Goal: Task Accomplishment & Management: Manage account settings

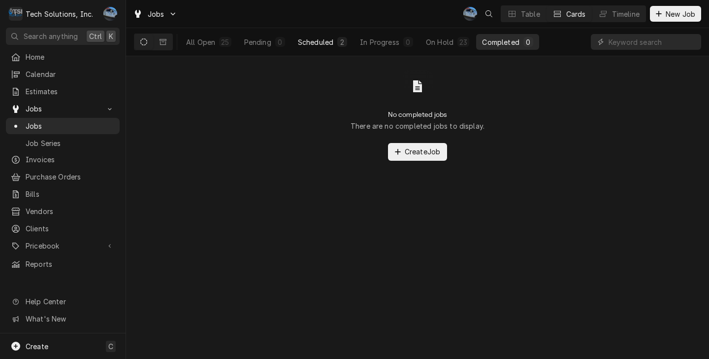
click at [333, 43] on div "Scheduled" at bounding box center [315, 42] width 35 height 10
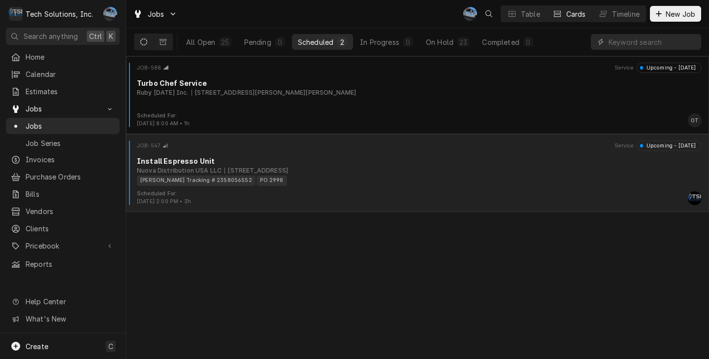
click at [361, 174] on div "Nuova Distribution USA LLC 273 Hilton Ln, Rural Retreat, VA 24368" at bounding box center [419, 170] width 565 height 9
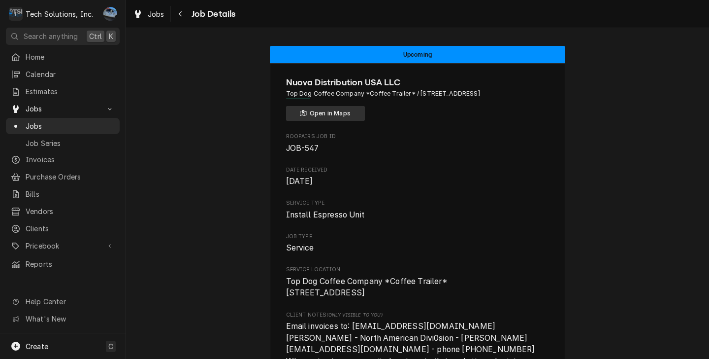
click at [322, 110] on button "Open in Maps" at bounding box center [325, 113] width 79 height 15
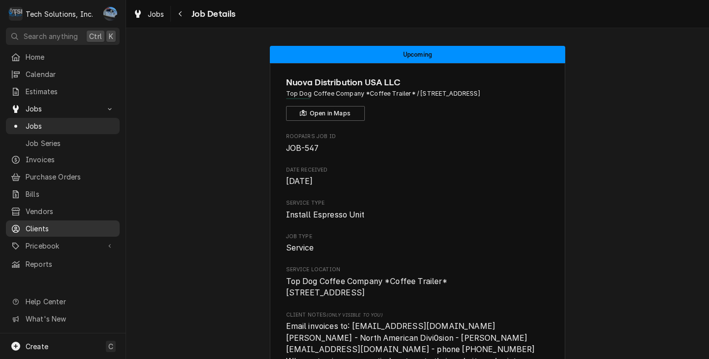
click at [47, 223] on span "Clients" at bounding box center [70, 228] width 89 height 10
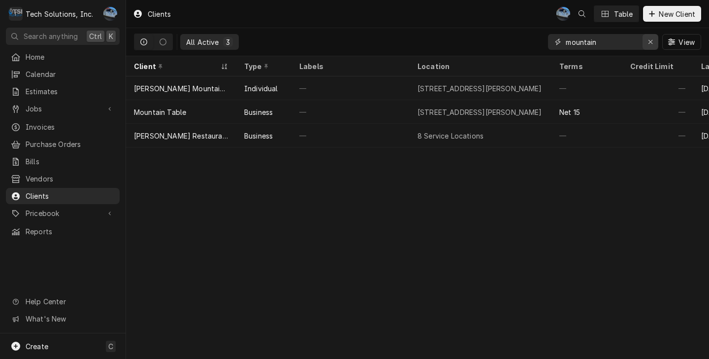
click at [650, 42] on icon "Erase input" at bounding box center [650, 41] width 5 height 7
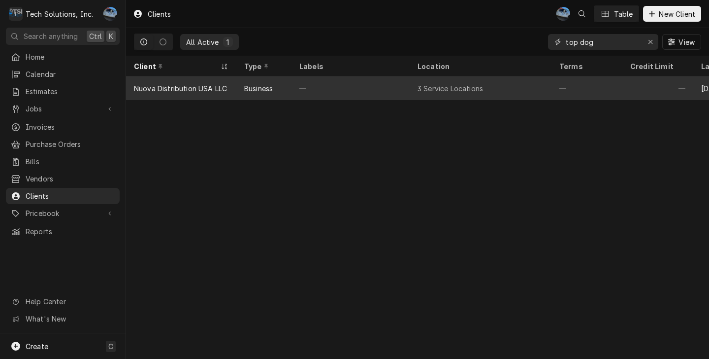
type input "top dog"
click at [365, 92] on div "—" at bounding box center [351, 88] width 118 height 24
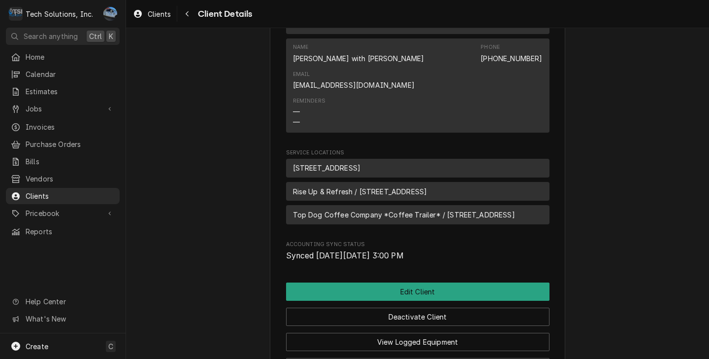
scroll to position [492, 0]
click at [401, 209] on span "Top Dog Coffee Company *Coffee Trailer* / [STREET_ADDRESS]" at bounding box center [404, 214] width 222 height 10
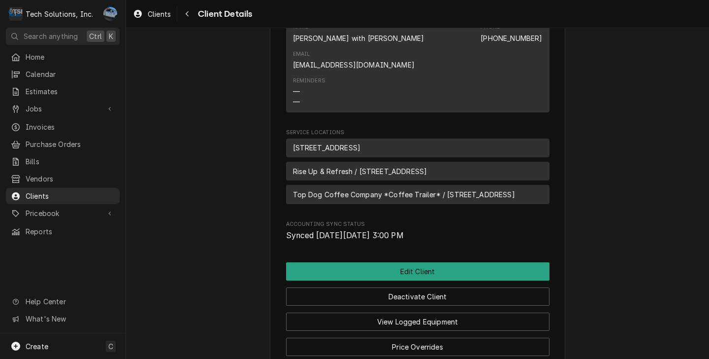
scroll to position [500, 0]
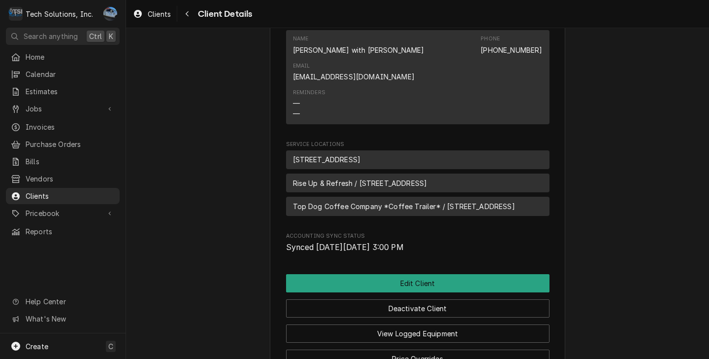
click at [344, 201] on span "Top Dog Coffee Company *Coffee Trailer* / [STREET_ADDRESS]" at bounding box center [404, 206] width 222 height 10
click at [391, 201] on span "Top Dog Coffee Company *Coffee Trailer* / 273 Hilton Ln, Rural Retreat, VA 24368" at bounding box center [404, 206] width 222 height 10
drag, startPoint x: 386, startPoint y: 233, endPoint x: 380, endPoint y: 244, distance: 12.1
click at [385, 233] on span "Accounting Sync Status" at bounding box center [417, 236] width 263 height 8
drag, startPoint x: 374, startPoint y: 247, endPoint x: 438, endPoint y: 244, distance: 64.1
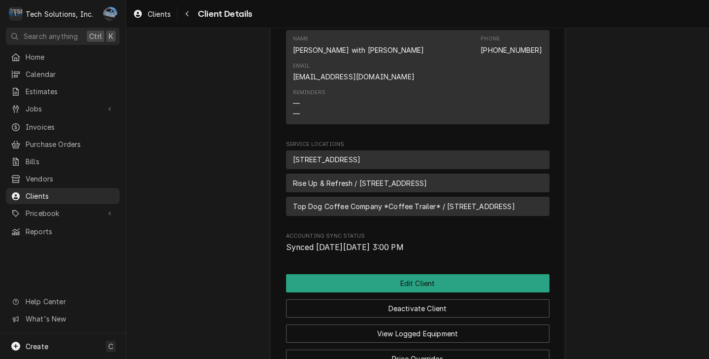
click at [438, 244] on span "Synced on Mon, Aug 25th, 2025 - 3:00 PM" at bounding box center [417, 247] width 263 height 12
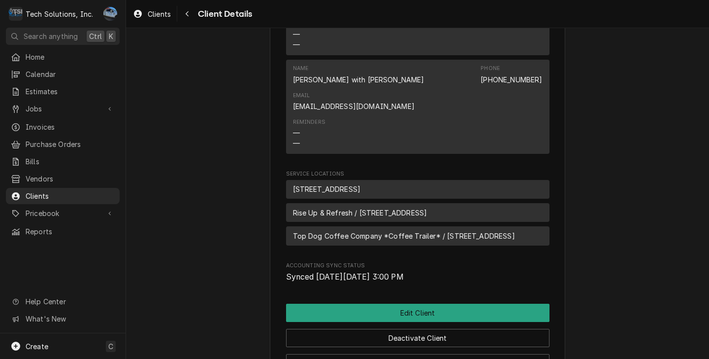
scroll to position [599, 0]
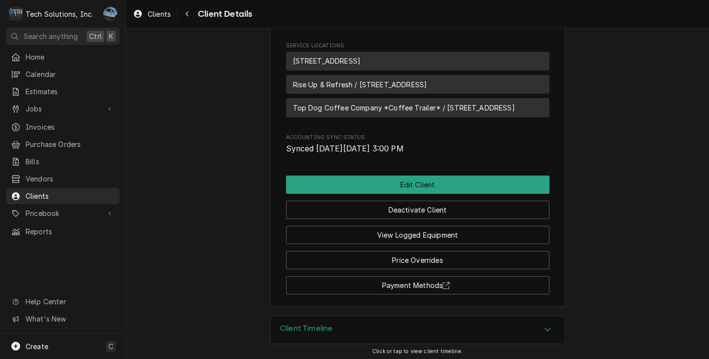
click at [53, 59] on span "Home" at bounding box center [70, 57] width 89 height 10
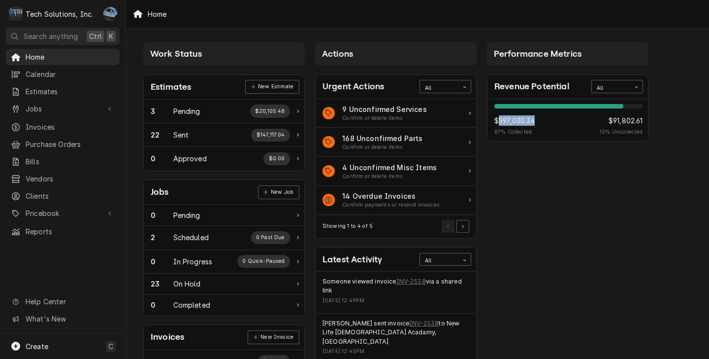
drag, startPoint x: 497, startPoint y: 119, endPoint x: 535, endPoint y: 119, distance: 37.9
click at [535, 119] on span "$597,030.36" at bounding box center [514, 120] width 40 height 10
drag, startPoint x: 535, startPoint y: 119, endPoint x: 539, endPoint y: 134, distance: 15.9
click at [540, 134] on div "$597,030.36 87 % Collected $91,802.61 13 % Uncollected" at bounding box center [568, 125] width 149 height 21
drag, startPoint x: 499, startPoint y: 119, endPoint x: 534, endPoint y: 118, distance: 35.0
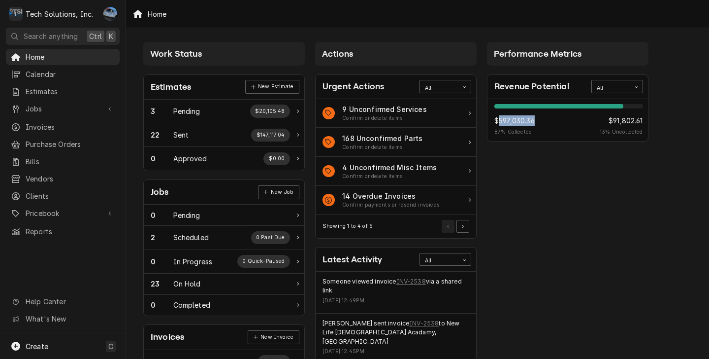
click at [534, 118] on span "$597,030.36" at bounding box center [514, 120] width 40 height 10
drag, startPoint x: 534, startPoint y: 118, endPoint x: 548, endPoint y: 167, distance: 51.1
click at [548, 167] on div "Revenue Potential All 87% $597,030.36 87 % Collected $91,802.61 13 % Uncollected" at bounding box center [568, 116] width 162 height 103
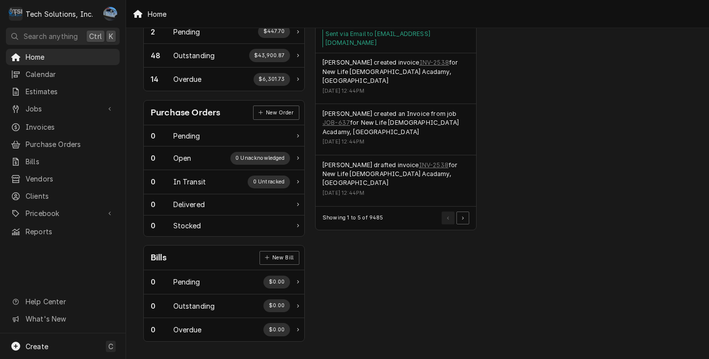
scroll to position [332, 0]
click at [65, 129] on div "Invoices" at bounding box center [63, 127] width 110 height 12
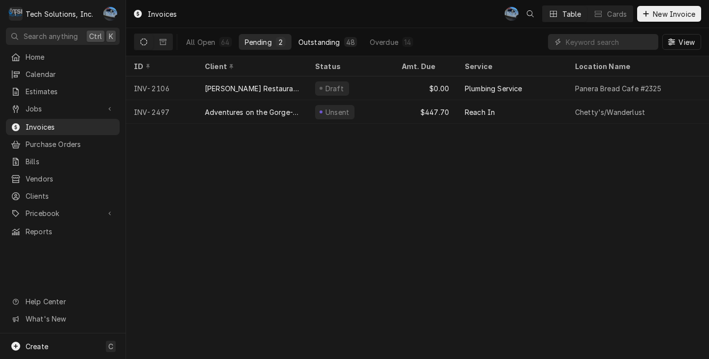
click at [309, 44] on div "Outstanding" at bounding box center [319, 42] width 42 height 10
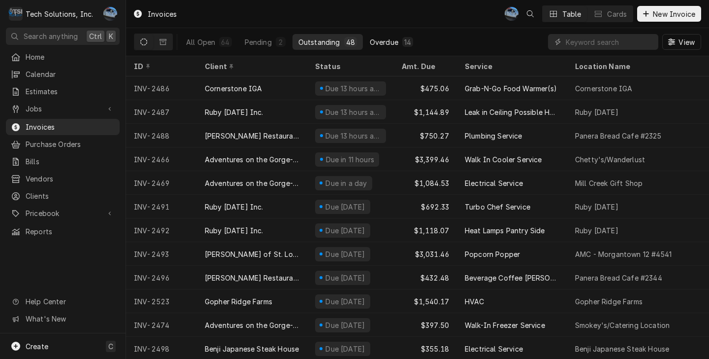
click at [397, 40] on button "Overdue 14" at bounding box center [391, 42] width 55 height 16
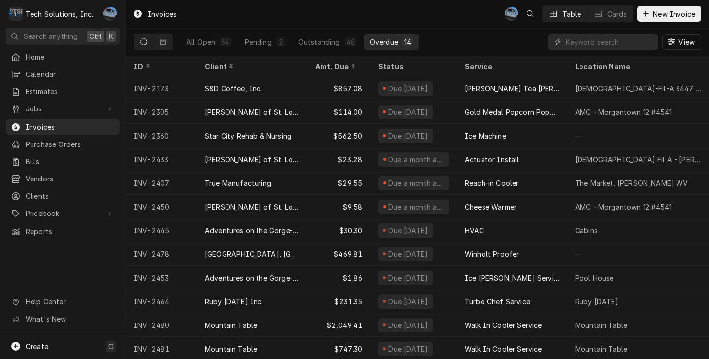
click at [475, 40] on div "All Open 64 Pending 2 Outstanding 48 Overdue 14 View" at bounding box center [417, 42] width 567 height 28
click at [204, 30] on div "All Open 64 Pending 2 Outstanding 48 Overdue 14" at bounding box center [299, 42] width 239 height 28
click at [207, 37] on div "All Open" at bounding box center [200, 42] width 29 height 10
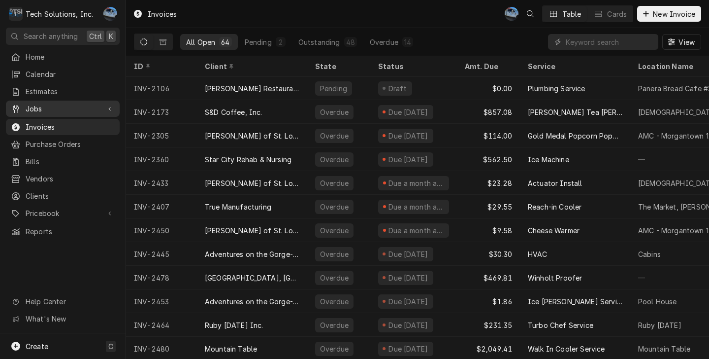
click at [110, 107] on icon "Dynamic Content Wrapper" at bounding box center [109, 109] width 2 height 4
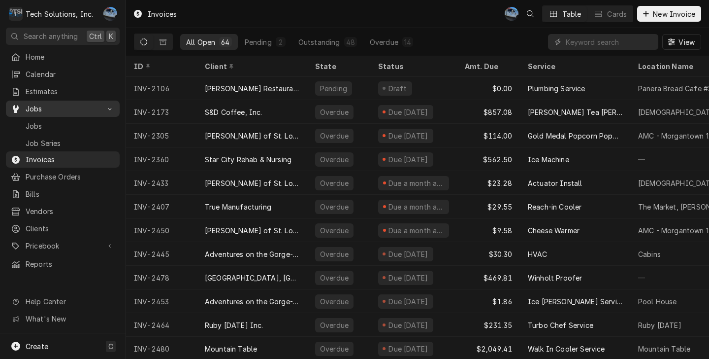
click at [110, 107] on icon "Dynamic Content Wrapper" at bounding box center [109, 108] width 5 height 3
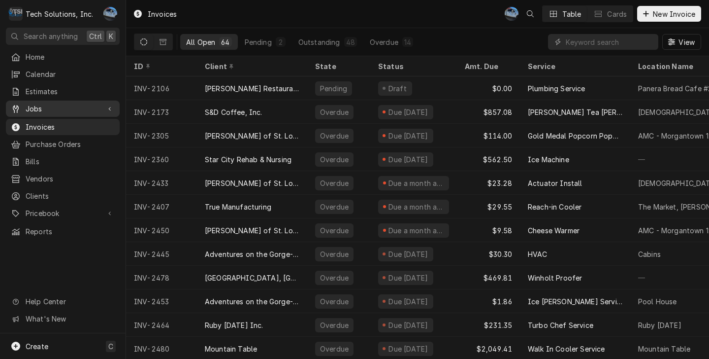
click at [114, 107] on div "Dynamic Content Wrapper" at bounding box center [110, 109] width 10 height 10
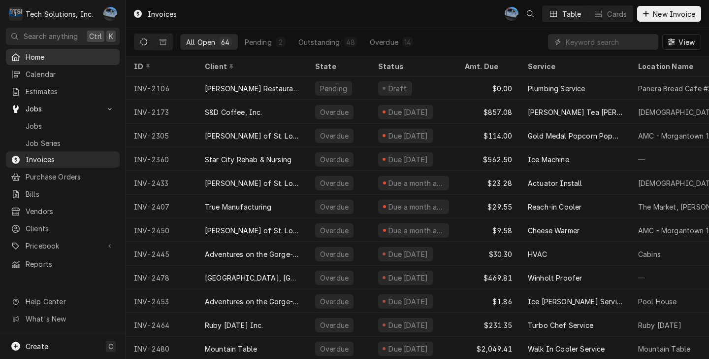
click at [71, 56] on span "Home" at bounding box center [70, 57] width 89 height 10
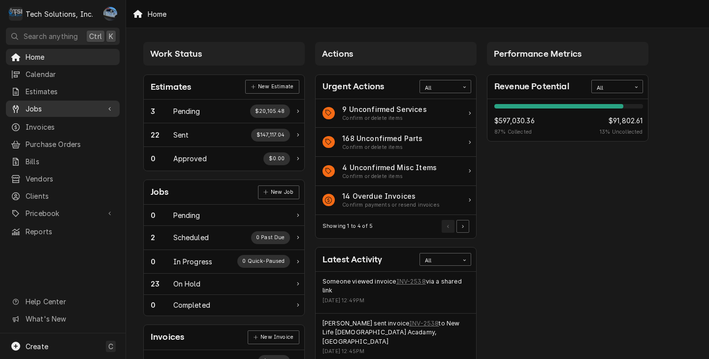
click at [50, 106] on span "Jobs" at bounding box center [63, 108] width 74 height 10
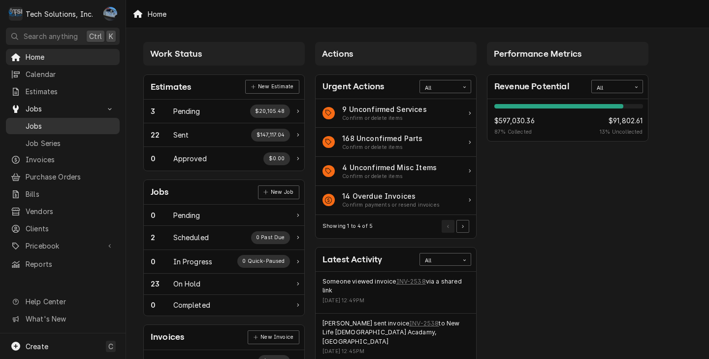
click at [62, 127] on span "Jobs" at bounding box center [70, 126] width 89 height 10
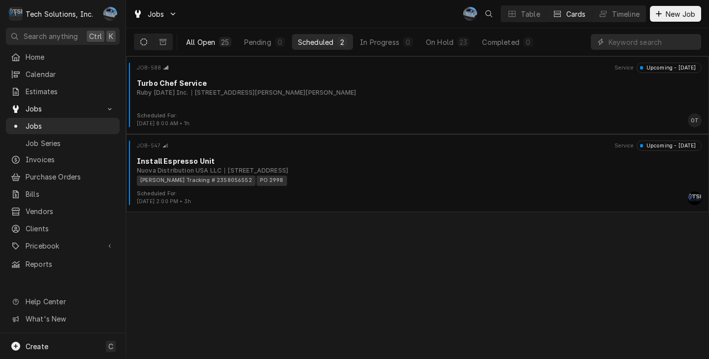
click at [199, 45] on div "All Open" at bounding box center [200, 42] width 29 height 10
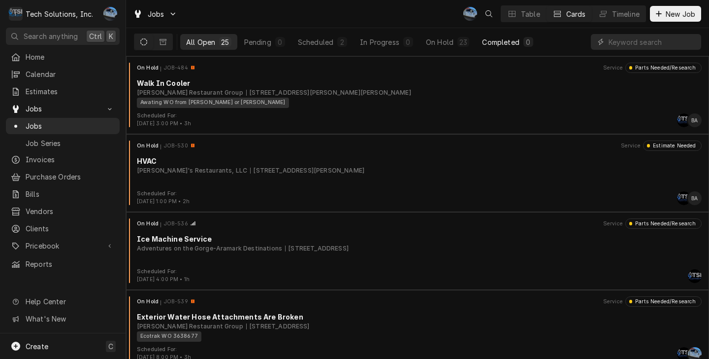
click at [523, 45] on div "0" at bounding box center [528, 42] width 10 height 10
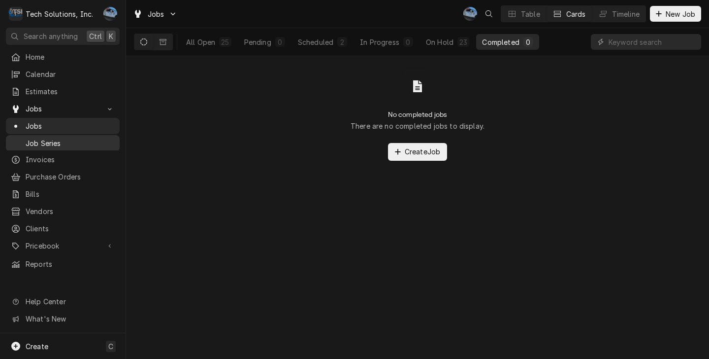
click at [45, 140] on span "Job Series" at bounding box center [70, 143] width 89 height 10
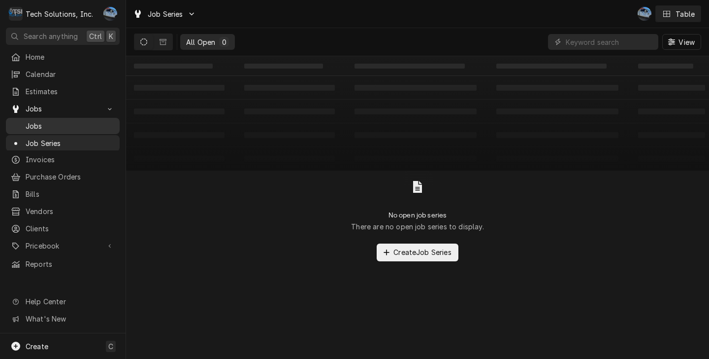
click at [62, 123] on span "Jobs" at bounding box center [70, 126] width 89 height 10
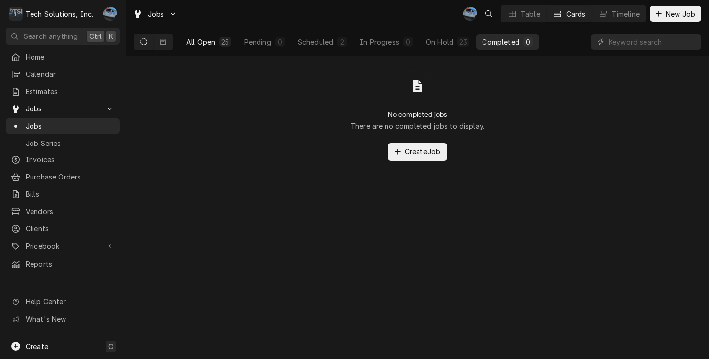
click at [221, 45] on div "25" at bounding box center [225, 42] width 8 height 10
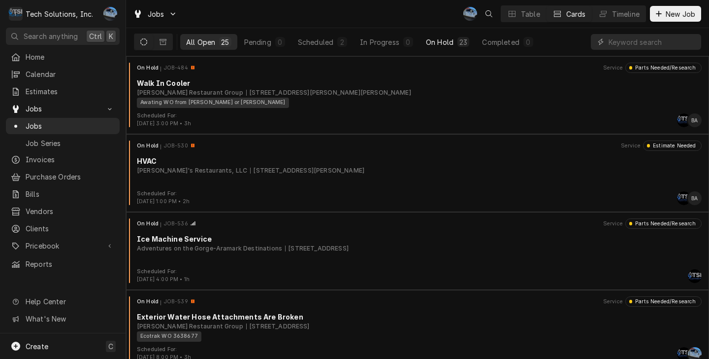
click at [445, 42] on div "On Hold" at bounding box center [440, 42] width 28 height 10
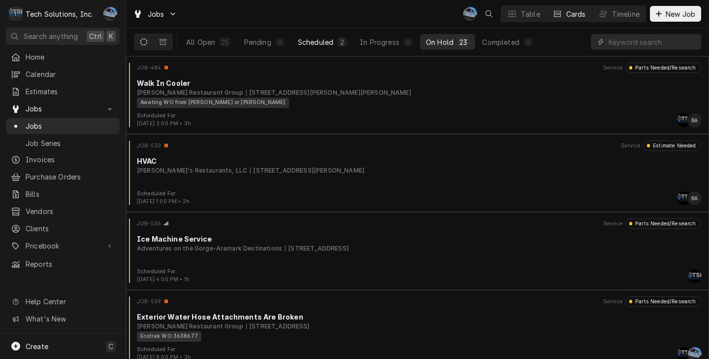
click at [324, 45] on div "Scheduled" at bounding box center [315, 42] width 35 height 10
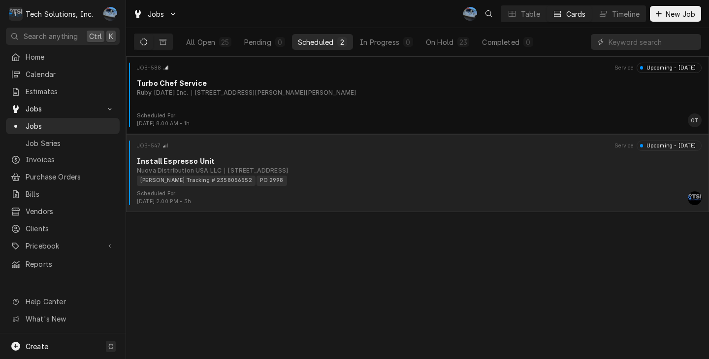
click at [362, 162] on div "Install Espresso Unit" at bounding box center [419, 161] width 565 height 10
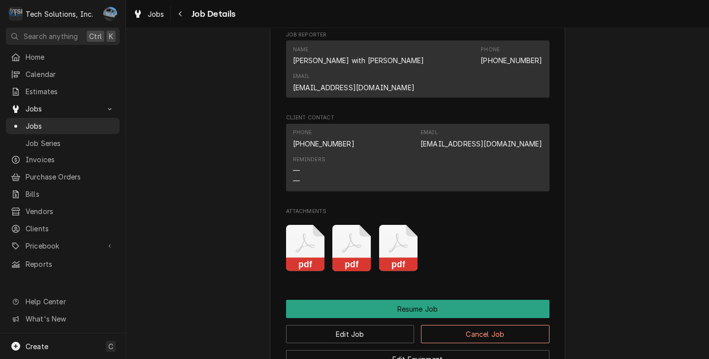
scroll to position [936, 0]
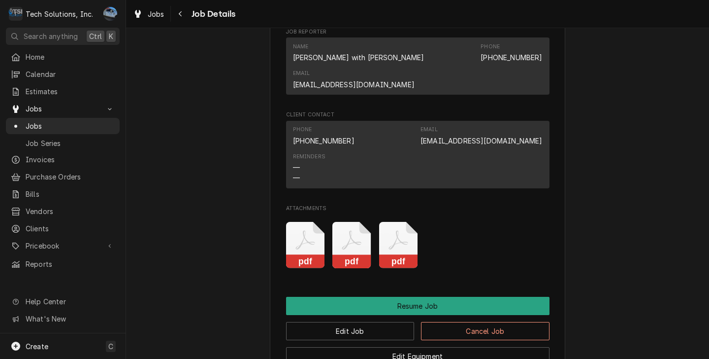
click at [325, 230] on icon "Attachments" at bounding box center [305, 245] width 39 height 47
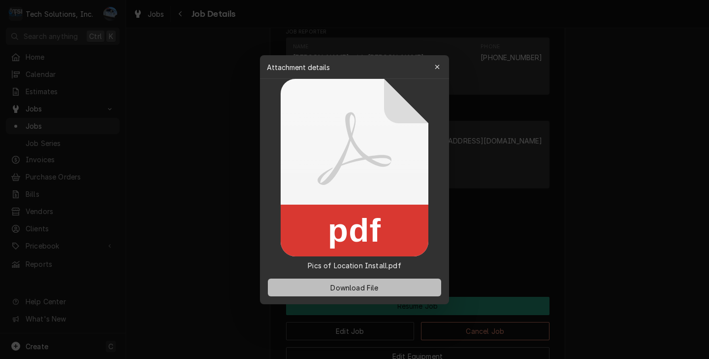
click at [383, 286] on button "Download File" at bounding box center [354, 287] width 173 height 18
